Goal: Task Accomplishment & Management: Manage account settings

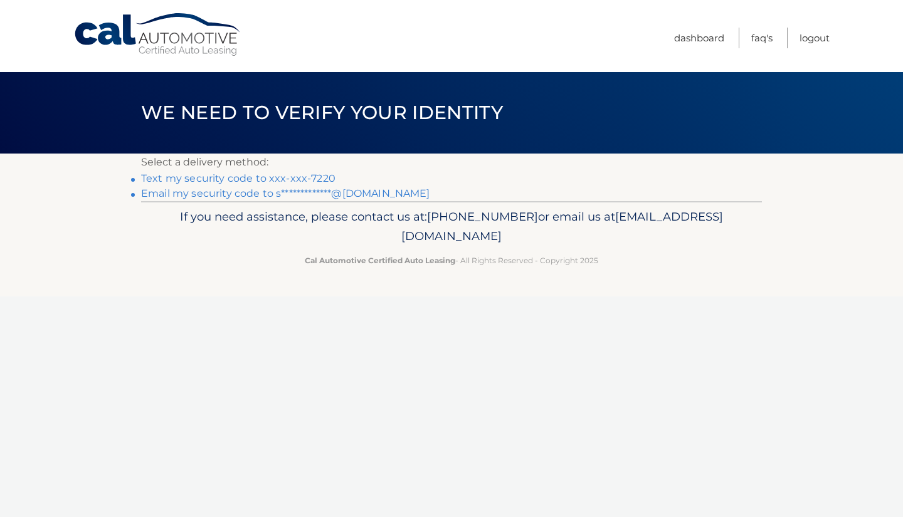
click at [366, 194] on link "**********" at bounding box center [285, 194] width 289 height 12
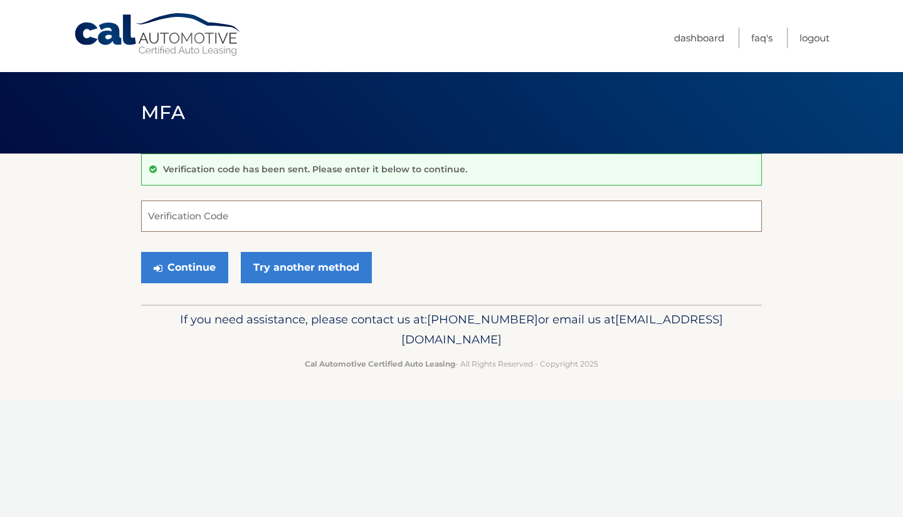
click at [193, 215] on input "Verification Code" at bounding box center [451, 216] width 621 height 31
paste input "168753"
click at [203, 263] on button "Continue" at bounding box center [184, 267] width 87 height 31
click at [417, 272] on div "Continue Try another method" at bounding box center [451, 268] width 621 height 43
click at [242, 221] on input "168753" at bounding box center [451, 216] width 621 height 31
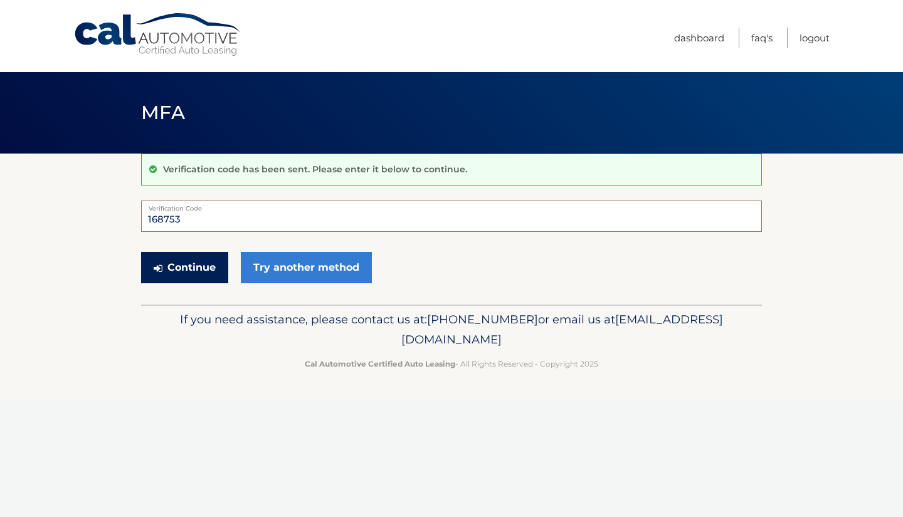
type input "168753"
click at [196, 255] on button "Continue" at bounding box center [184, 267] width 87 height 31
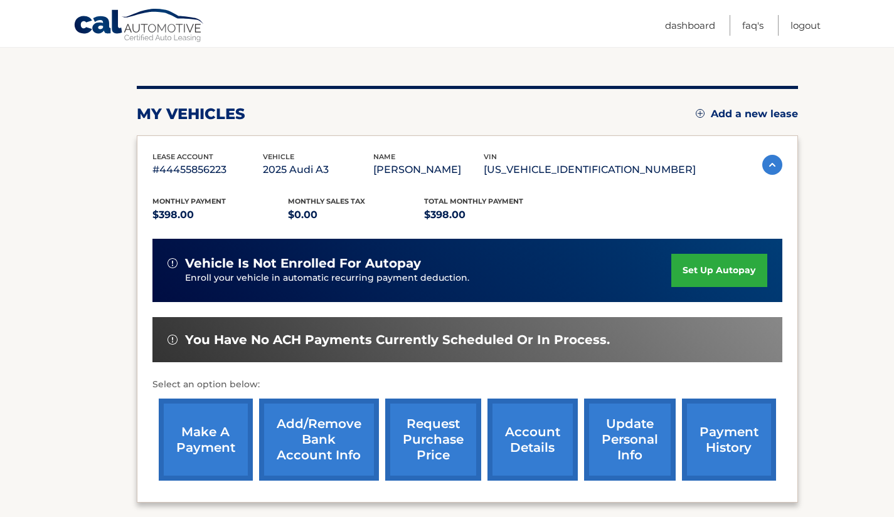
scroll to position [125, 0]
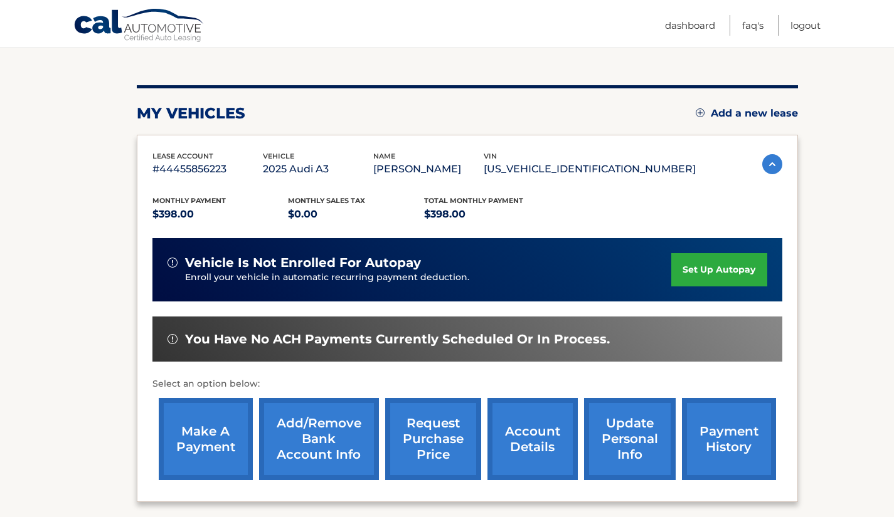
click at [628, 427] on link "update personal info" at bounding box center [630, 439] width 92 height 82
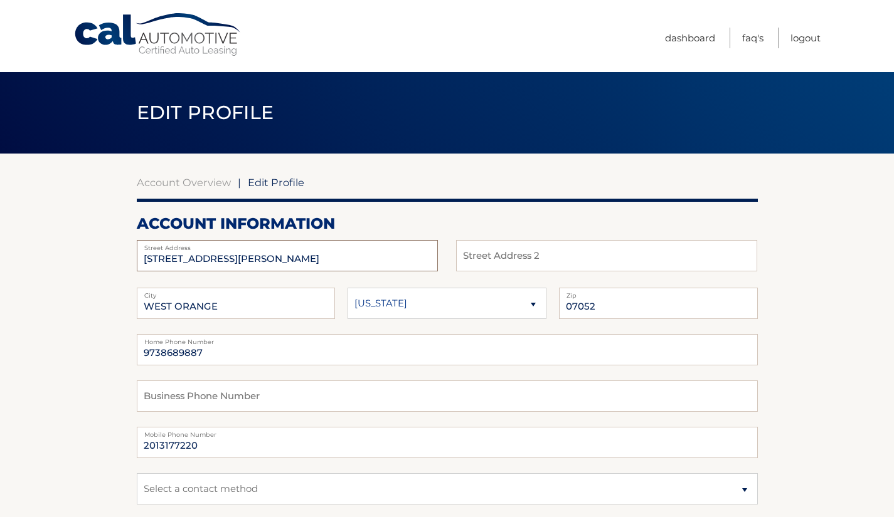
drag, startPoint x: 229, startPoint y: 260, endPoint x: 97, endPoint y: 265, distance: 132.5
type input "8 SUNSET DRIVE"
click at [152, 300] on input "WEST ORANGE" at bounding box center [236, 303] width 199 height 31
drag, startPoint x: 152, startPoint y: 300, endPoint x: 226, endPoint y: 299, distance: 73.4
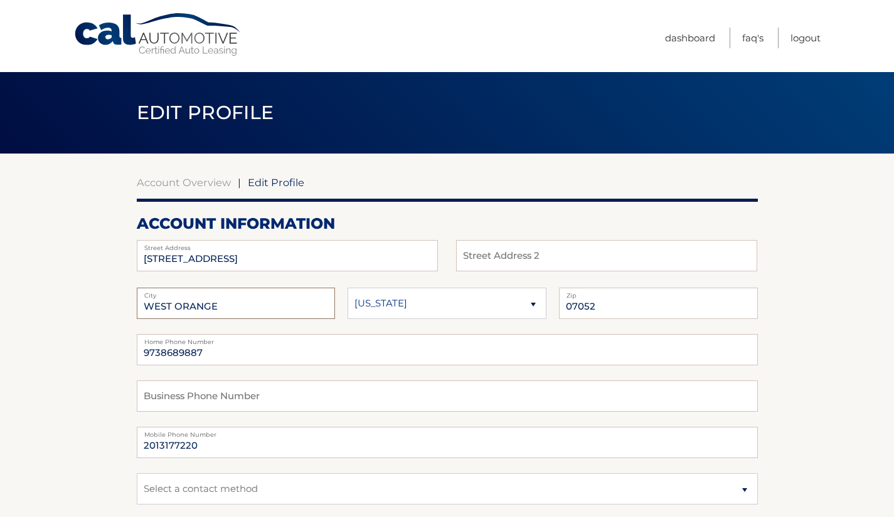
click at [226, 299] on input "WEST ORANGE" at bounding box center [236, 303] width 199 height 31
type input "WHIPPANY"
drag, startPoint x: 600, startPoint y: 299, endPoint x: 580, endPoint y: 305, distance: 20.9
click at [580, 305] on input "07052" at bounding box center [658, 303] width 199 height 31
type input "07981"
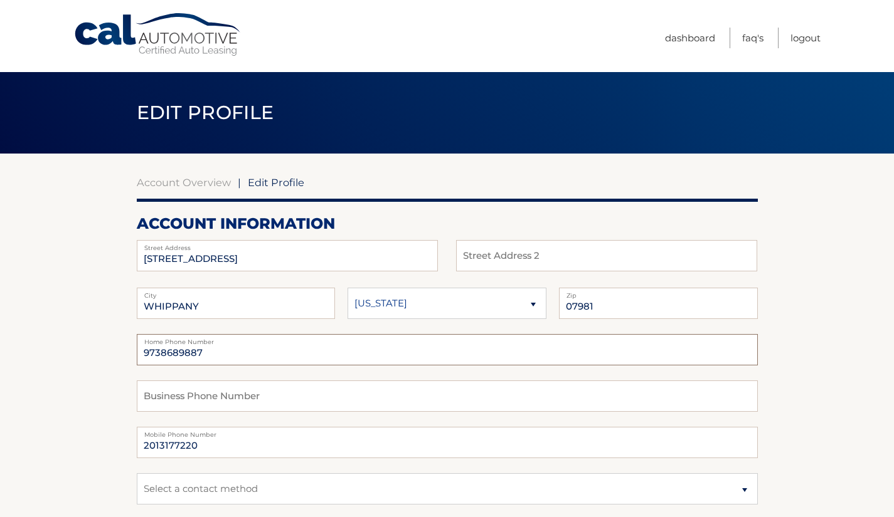
click at [427, 351] on input "9738689887" at bounding box center [447, 349] width 621 height 31
drag, startPoint x: 194, startPoint y: 448, endPoint x: 98, endPoint y: 452, distance: 96.0
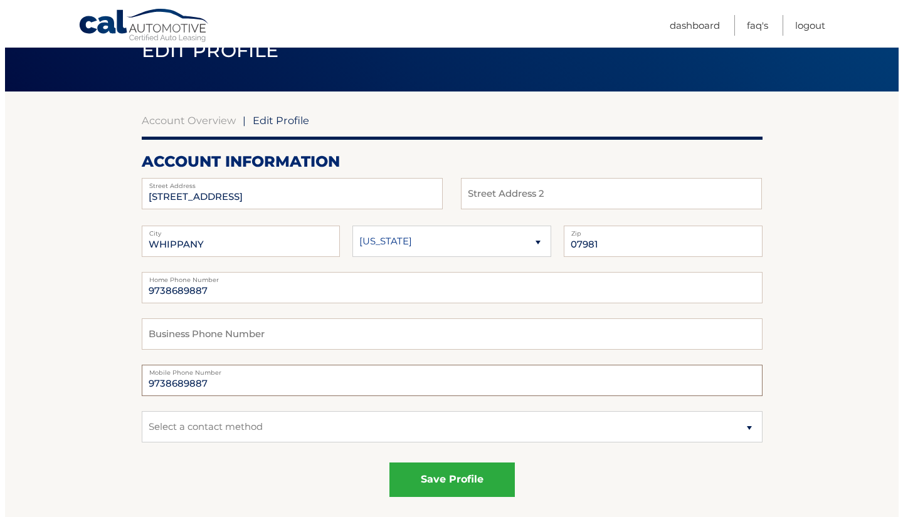
scroll to position [63, 0]
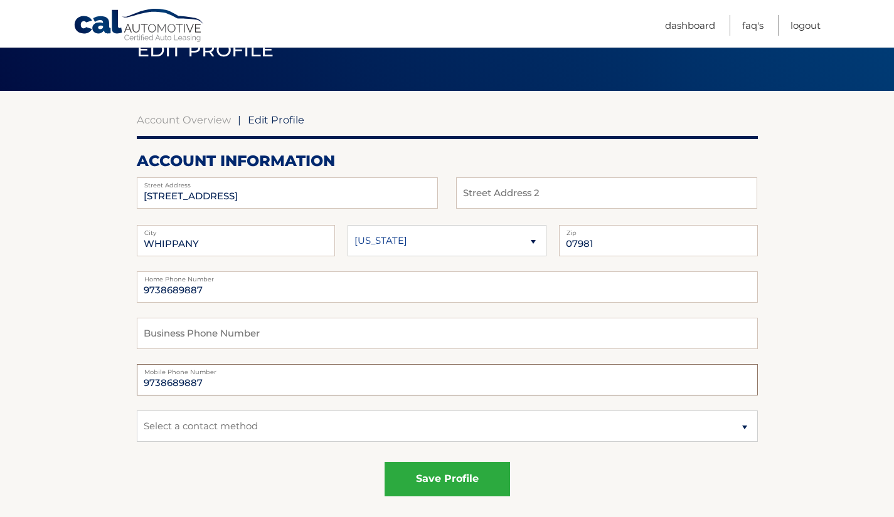
type input "9738689887"
click at [746, 425] on select "Select a contact method Mobile Home" at bounding box center [447, 426] width 621 height 31
drag, startPoint x: 206, startPoint y: 293, endPoint x: 97, endPoint y: 293, distance: 109.1
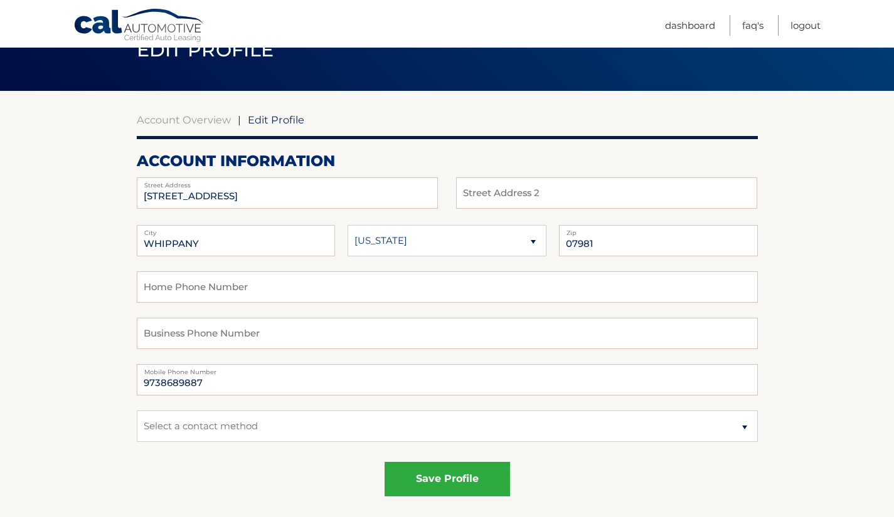
click at [420, 480] on button "save profile" at bounding box center [446, 479] width 125 height 34
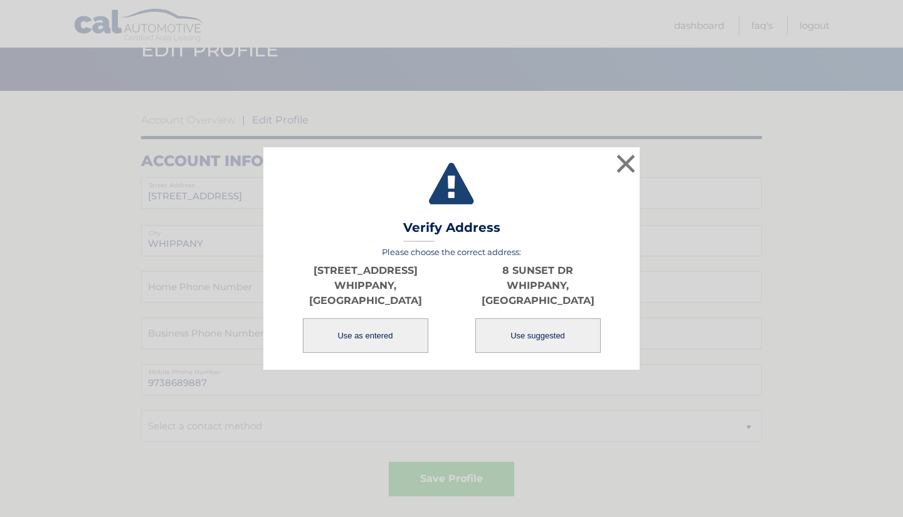
click at [527, 325] on button "Use suggested" at bounding box center [537, 336] width 125 height 34
type input "8 SUNSET DR"
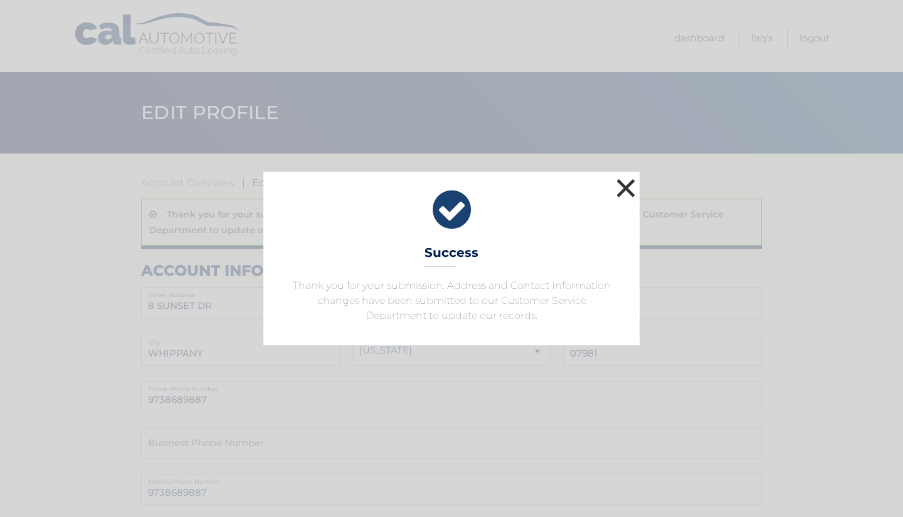
click at [628, 188] on button "×" at bounding box center [625, 188] width 25 height 25
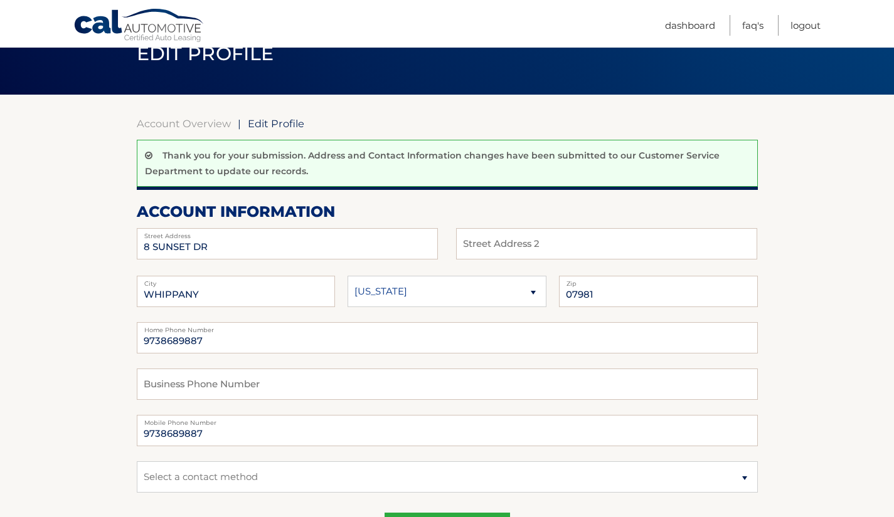
scroll to position [59, 0]
click at [800, 26] on link "Logout" at bounding box center [805, 25] width 30 height 21
